Goal: Go to known website: Go to known website

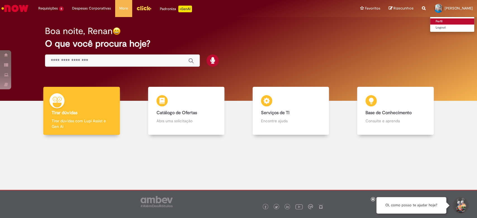
click at [430, 21] on link "Perfil" at bounding box center [452, 21] width 44 height 6
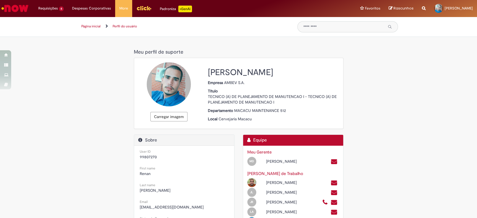
click at [369, 97] on div "Meu perfil de suporte Meu perfil de suporte Carregar imagem [PERSON_NAME] Empre…" at bounding box center [238, 209] width 327 height 324
click at [28, 6] on img "Ir para a Homepage" at bounding box center [15, 8] width 29 height 11
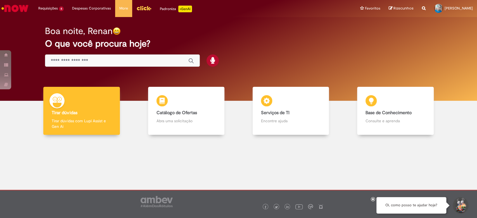
click at [124, 65] on div "Global" at bounding box center [122, 60] width 155 height 13
click at [132, 60] on input "Basta digitar aqui" at bounding box center [117, 61] width 132 height 6
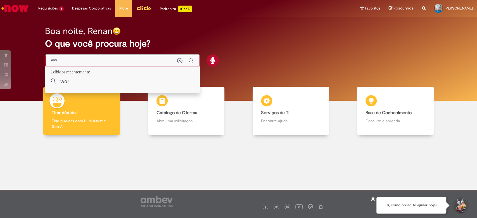
type input "****"
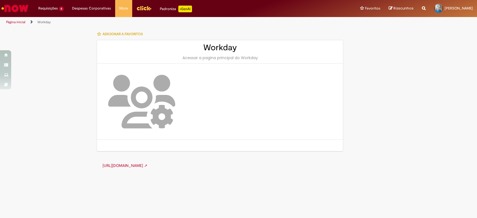
click at [154, 98] on img at bounding box center [141, 102] width 67 height 54
click at [147, 163] on link "[URL][DOMAIN_NAME] ➚" at bounding box center [124, 165] width 45 height 5
